Goal: Check status: Check status

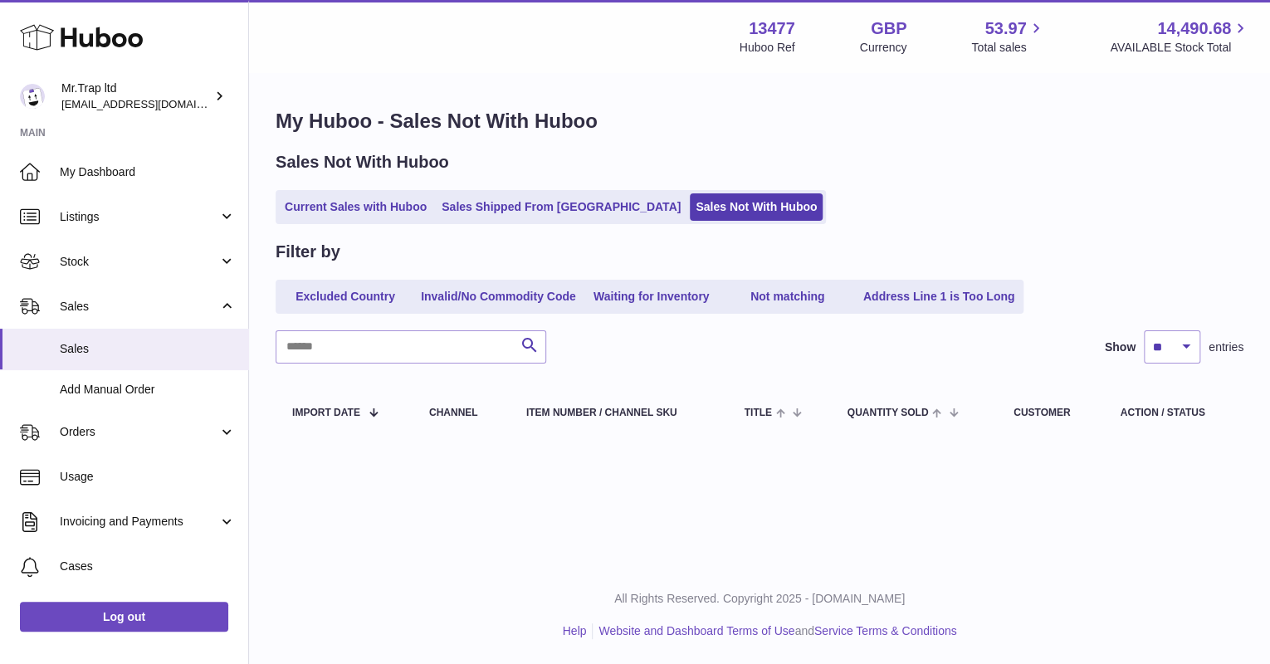
click at [157, 55] on div "Huboo" at bounding box center [124, 38] width 248 height 72
click at [129, 36] on use at bounding box center [81, 38] width 123 height 26
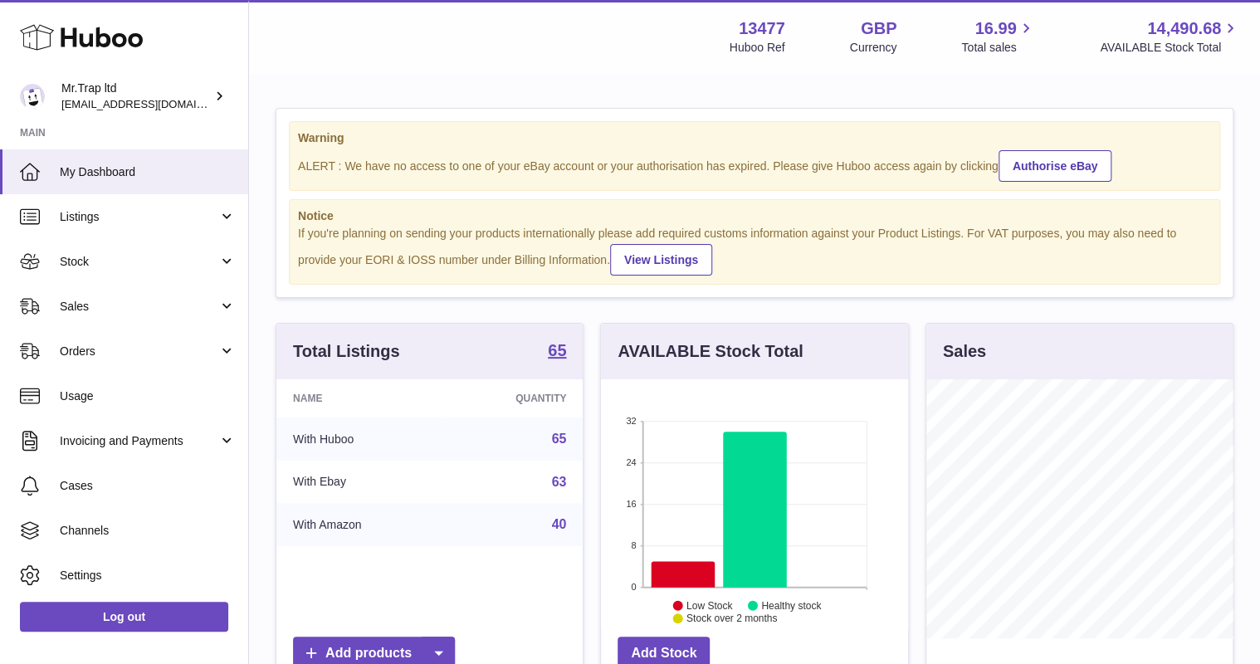
scroll to position [259, 306]
click at [95, 305] on span "Sales" at bounding box center [139, 307] width 158 height 16
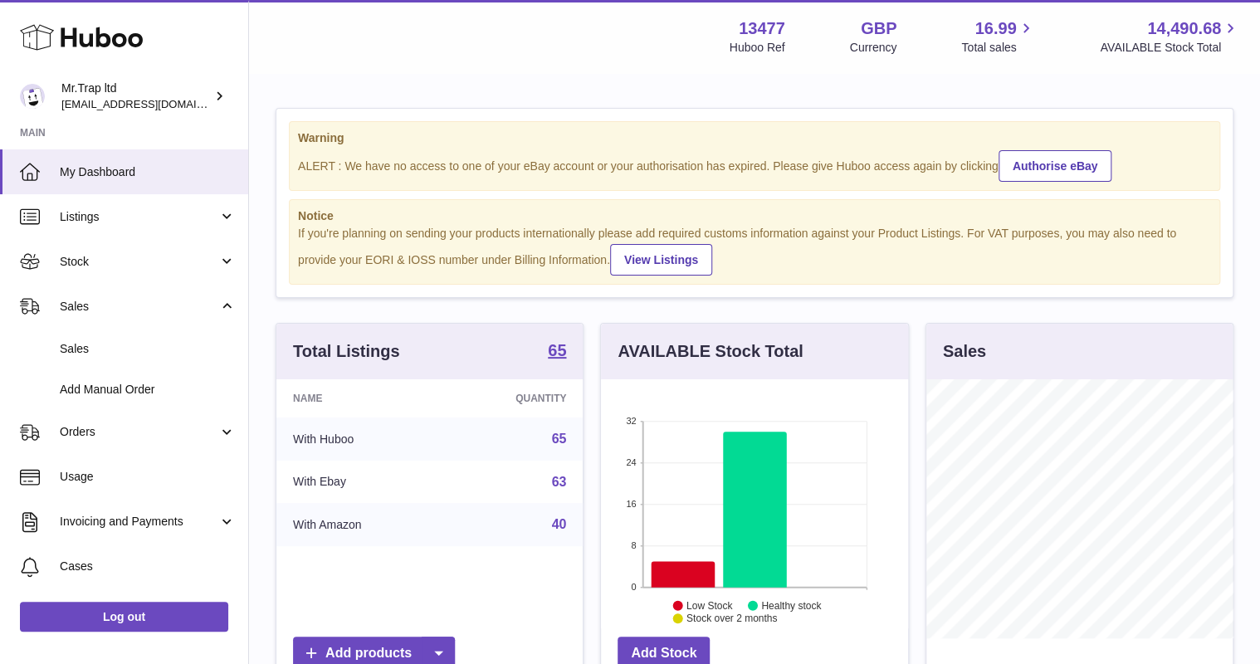
drag, startPoint x: 119, startPoint y: 334, endPoint x: 134, endPoint y: 339, distance: 14.7
click at [121, 334] on link "Sales" at bounding box center [124, 349] width 248 height 41
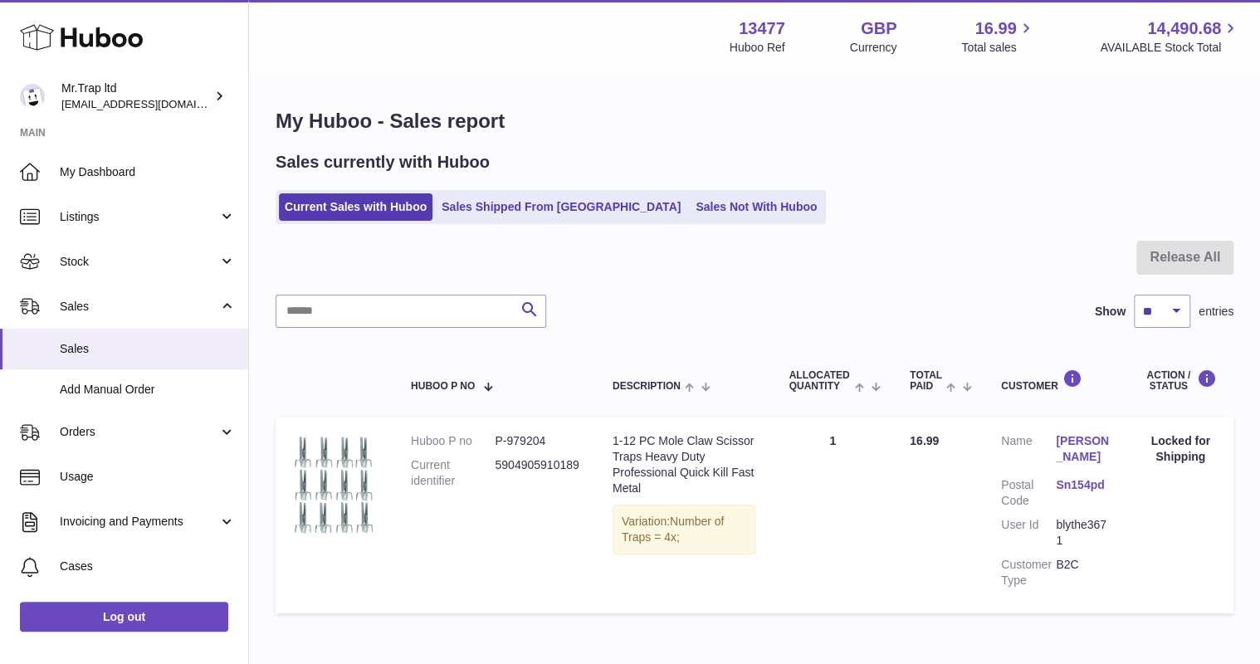
click at [524, 196] on link "Sales Shipped From [GEOGRAPHIC_DATA]" at bounding box center [561, 206] width 251 height 27
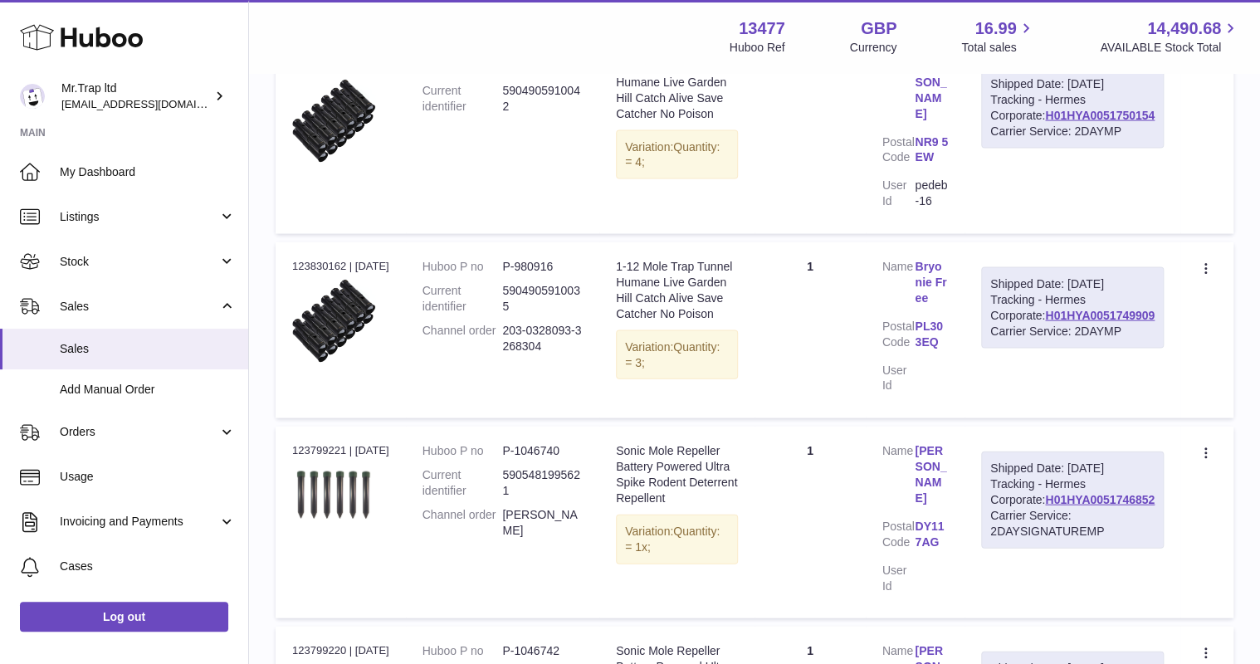
scroll to position [1660, 0]
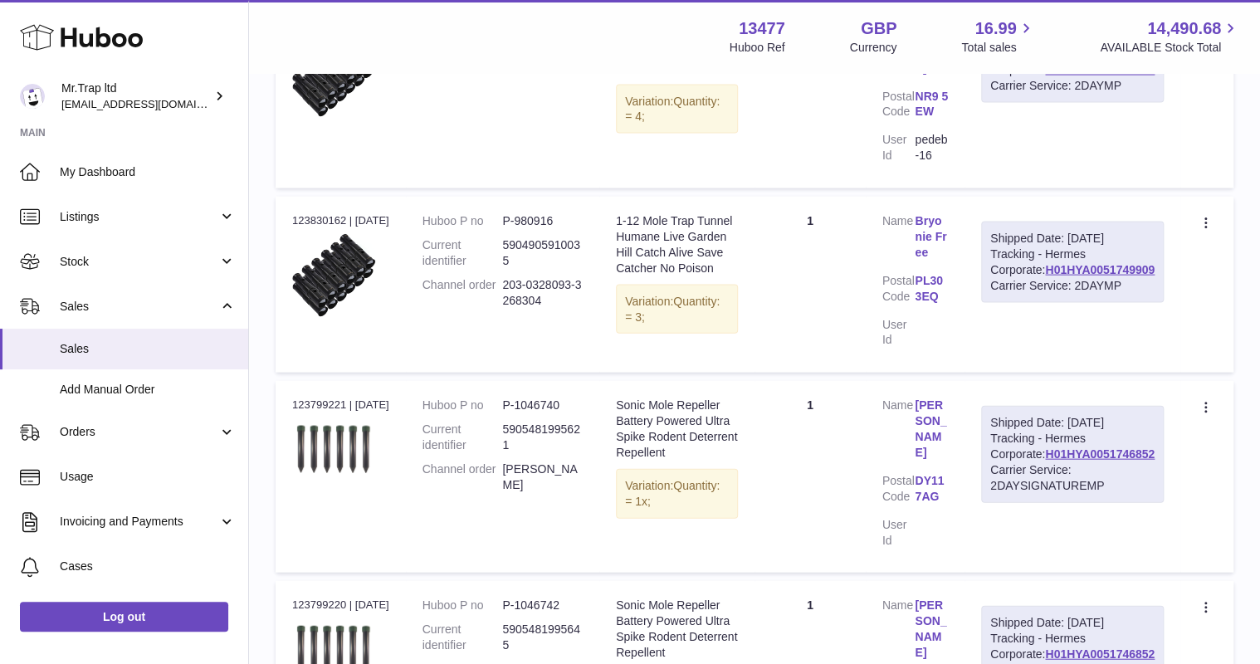
click at [1081, 647] on link "H01HYA0051746852" at bounding box center [1100, 653] width 110 height 13
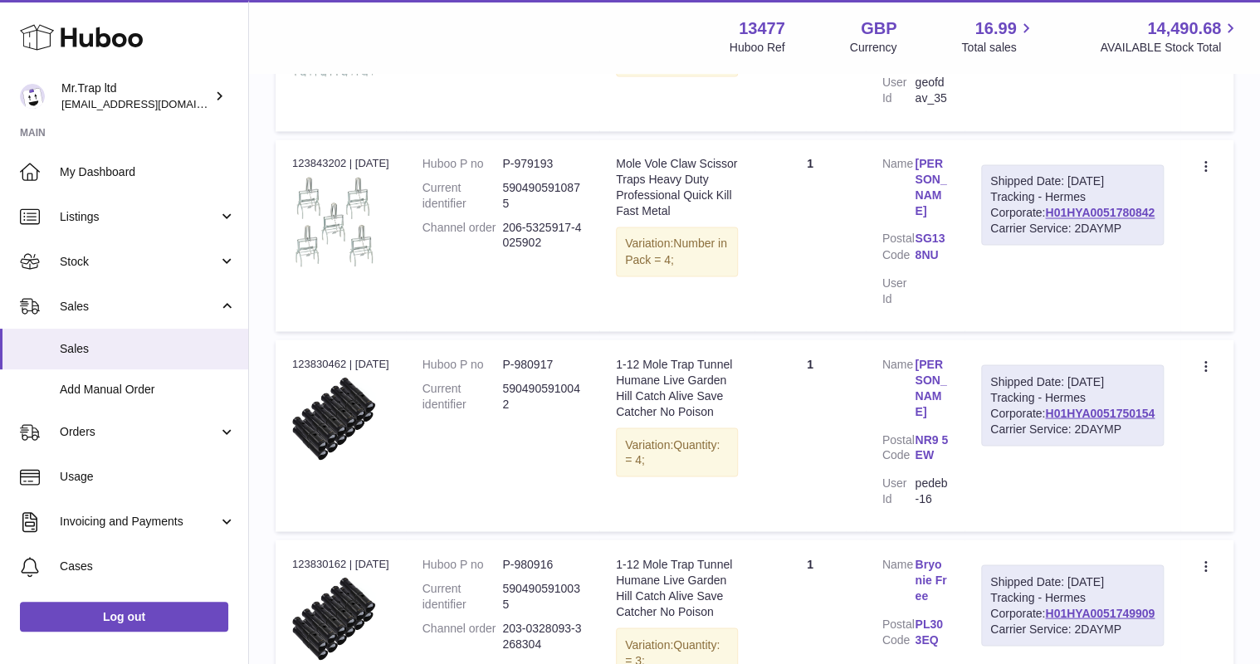
scroll to position [1261, 0]
